Goal: Navigation & Orientation: Find specific page/section

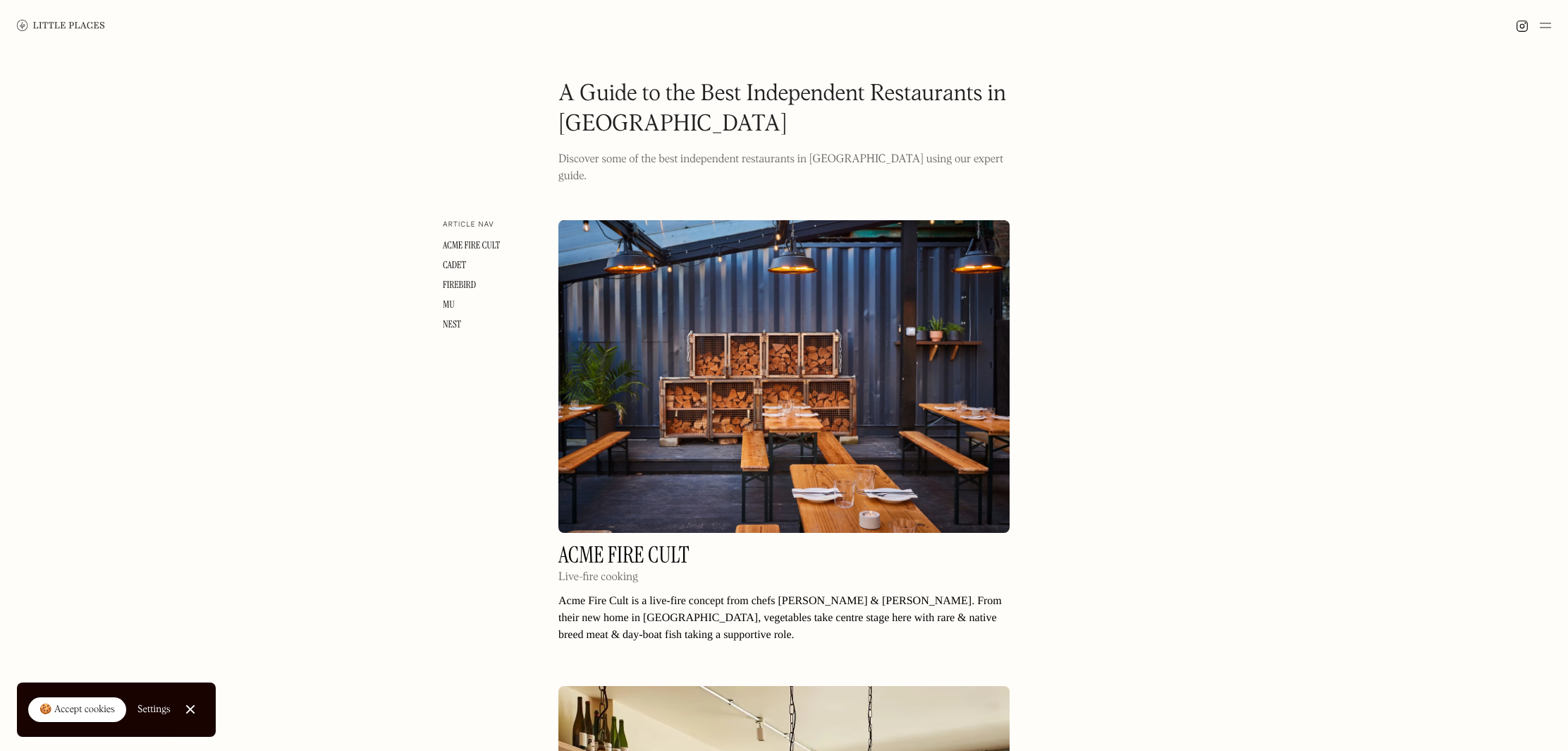
click at [68, 26] on img at bounding box center [61, 25] width 88 height 11
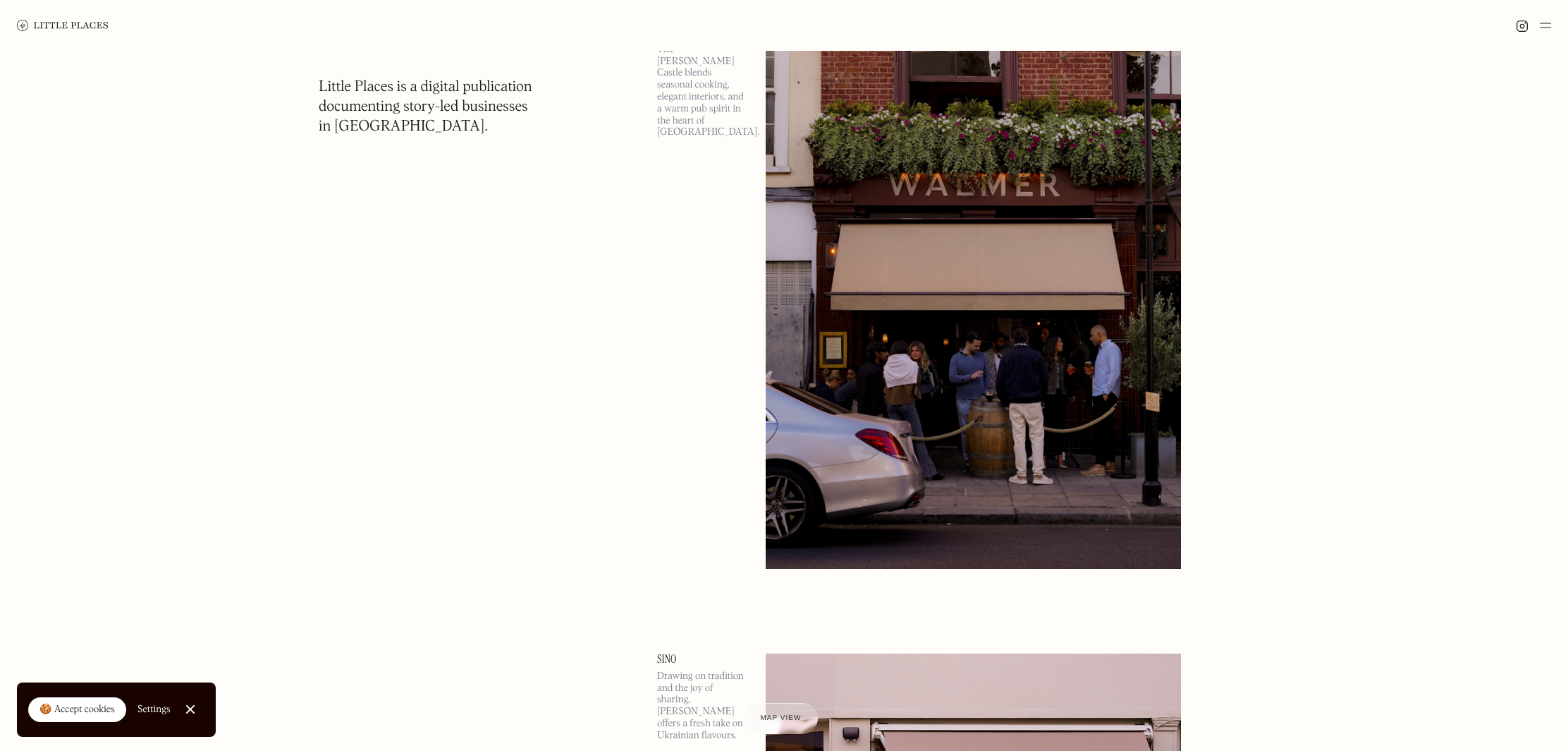
scroll to position [2197, 0]
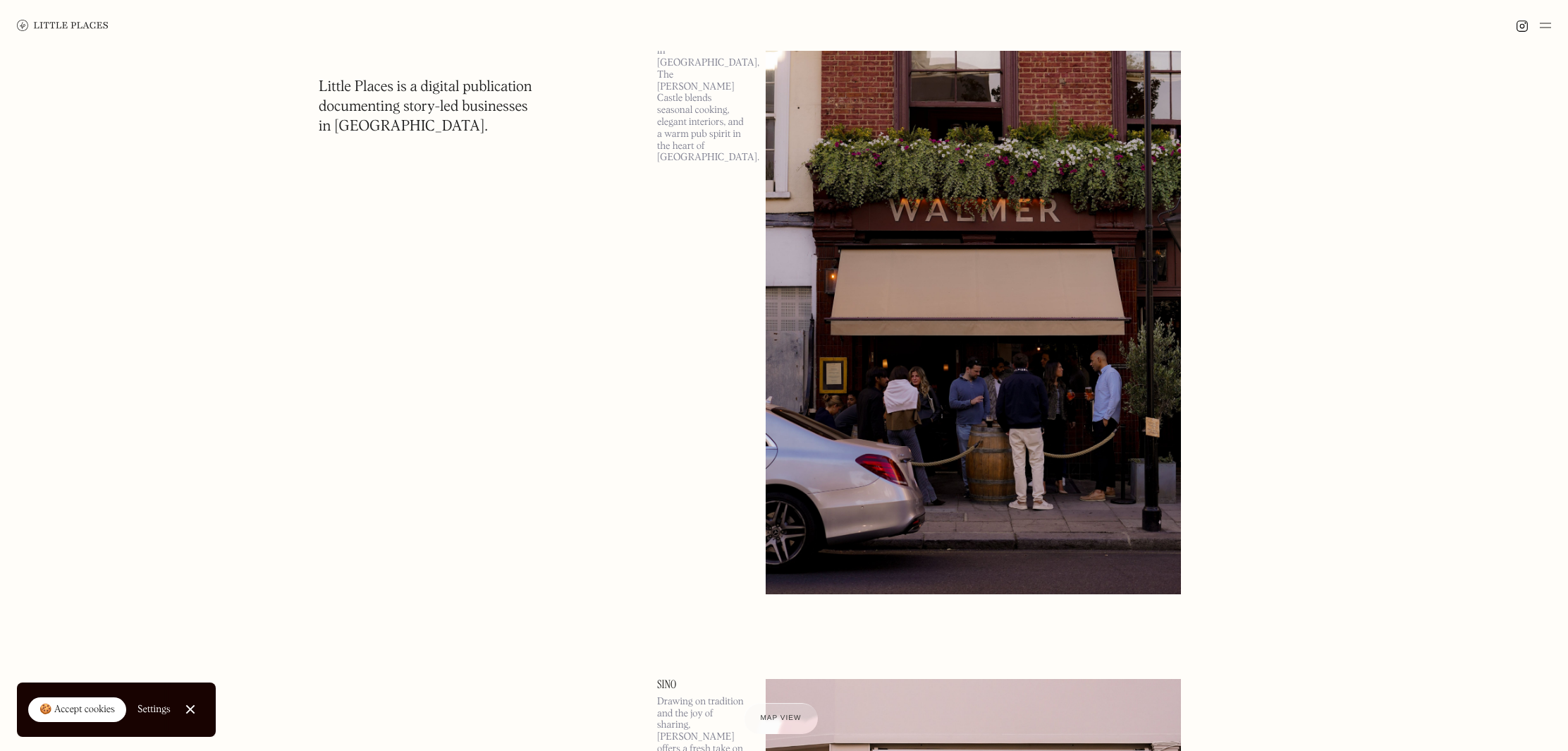
click at [986, 306] on img at bounding box center [972, 294] width 415 height 600
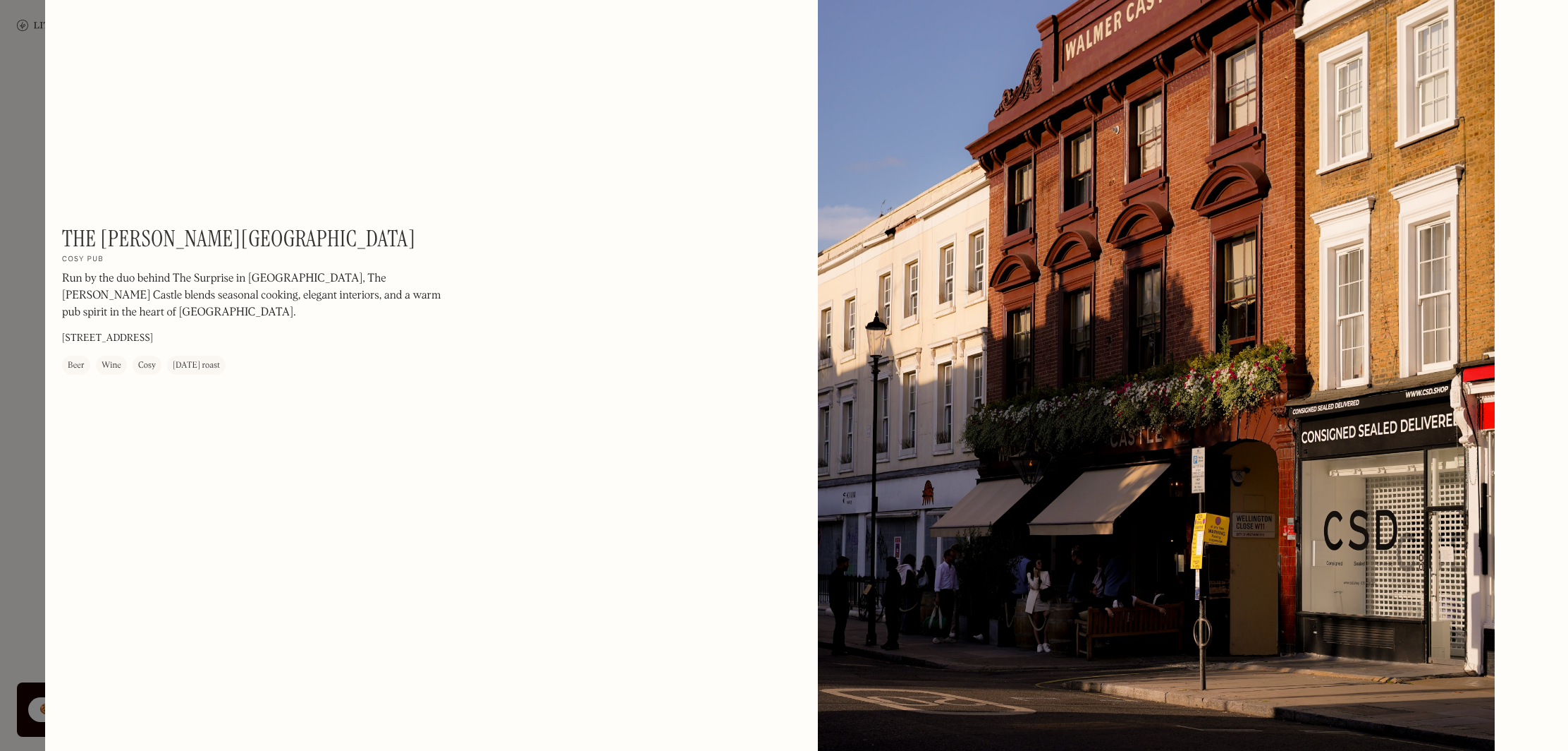
scroll to position [1339, 0]
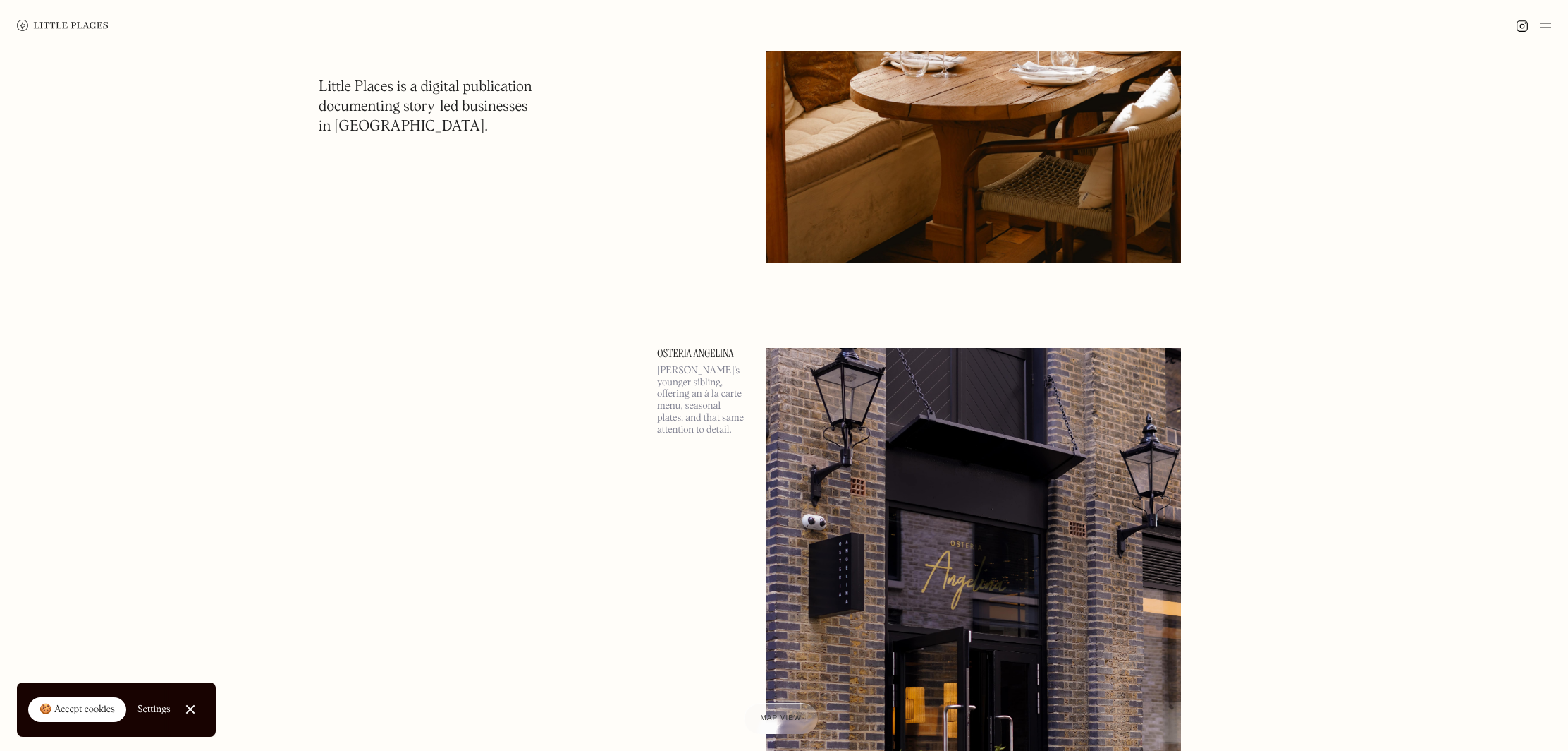
scroll to position [13500, 0]
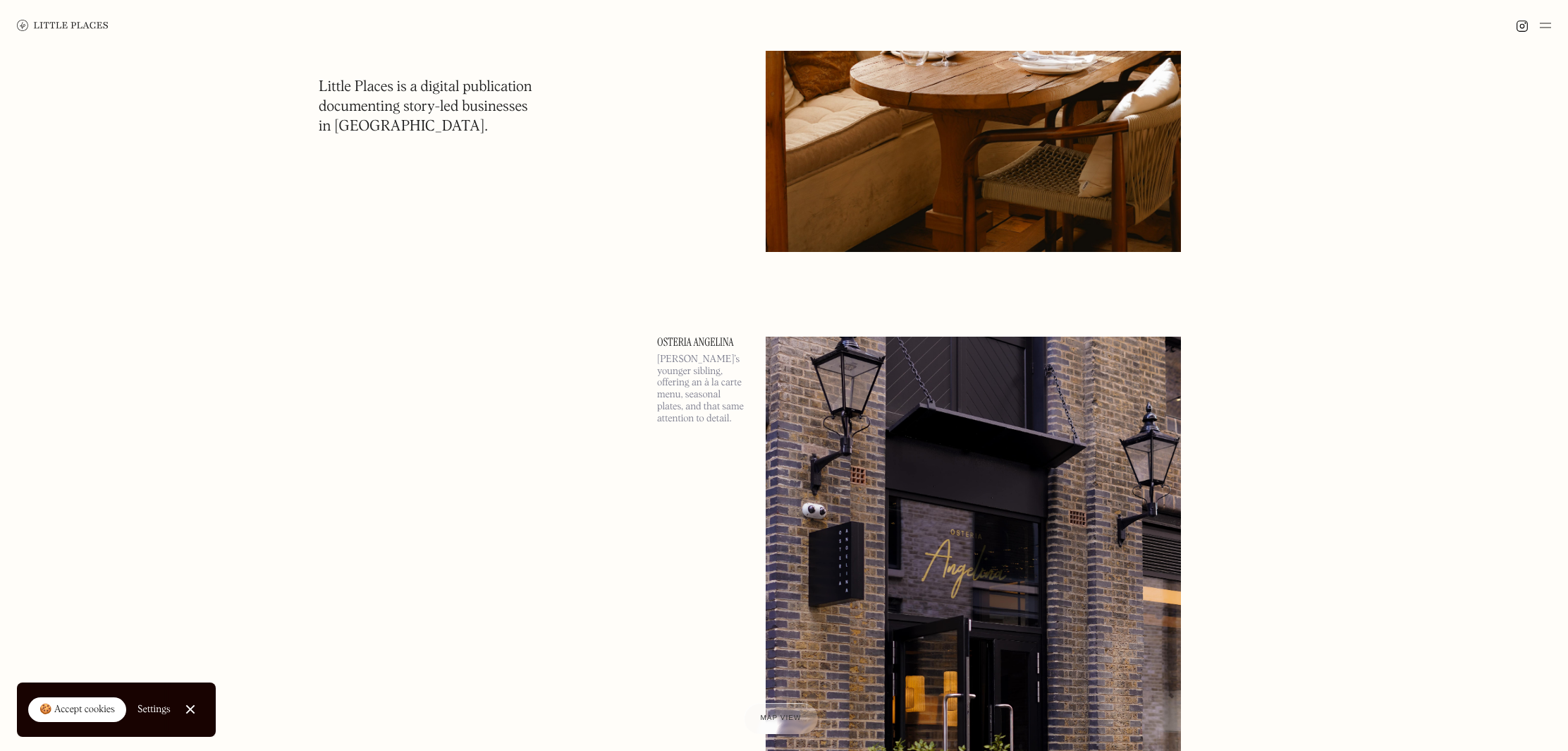
click at [1550, 25] on img at bounding box center [1544, 25] width 11 height 17
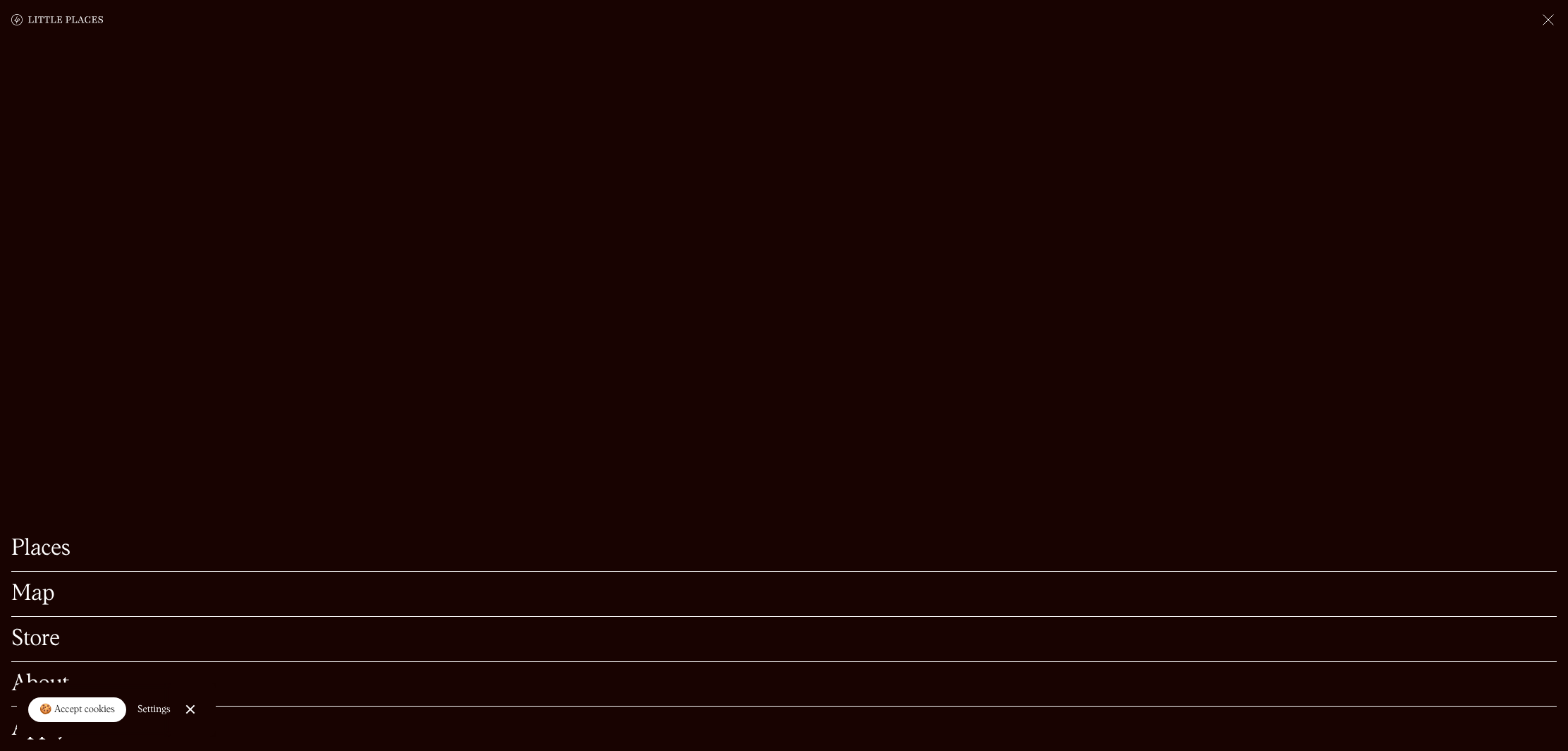
scroll to position [13673, 0]
click at [43, 592] on link "Map" at bounding box center [783, 594] width 1545 height 22
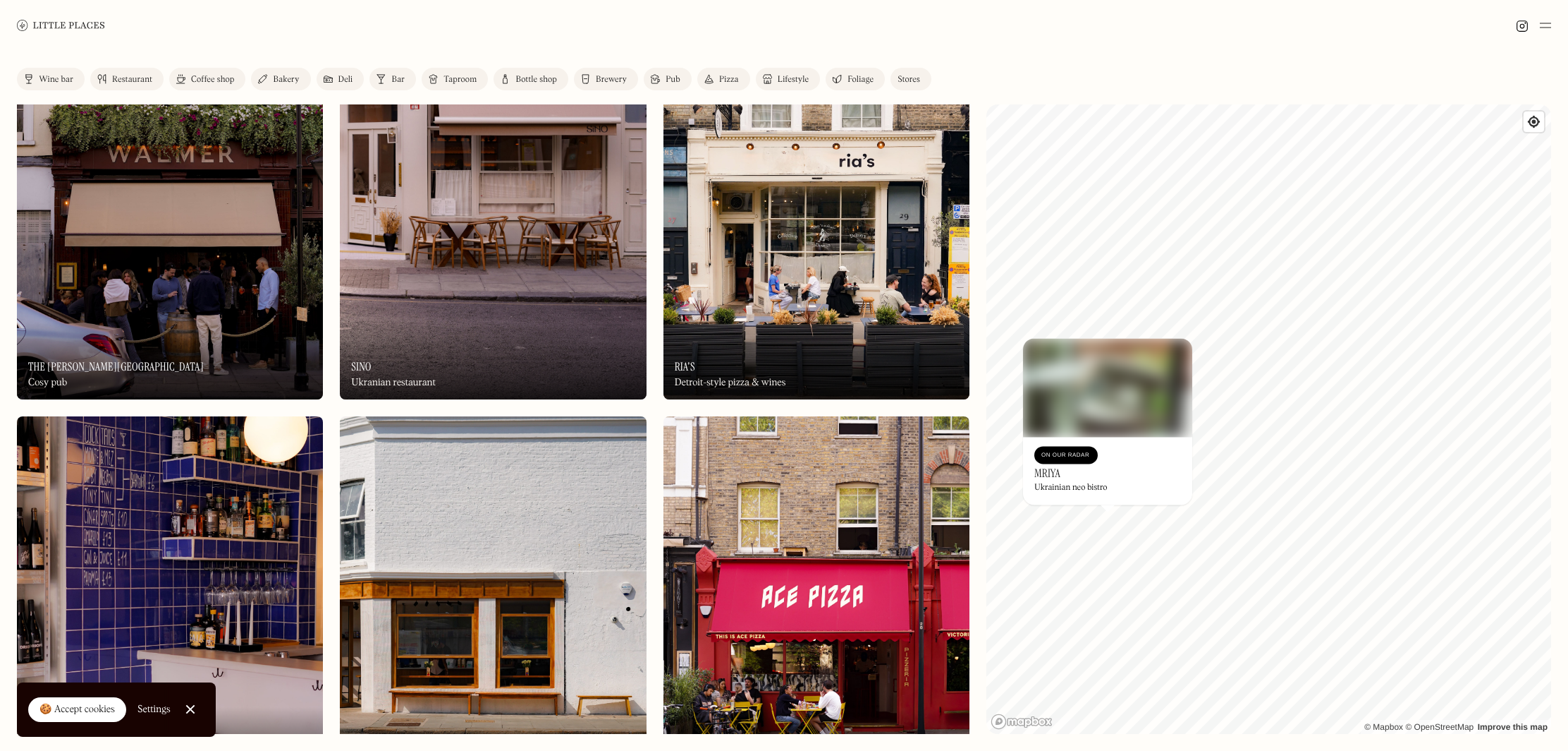
scroll to position [661, 0]
